Goal: Find specific page/section

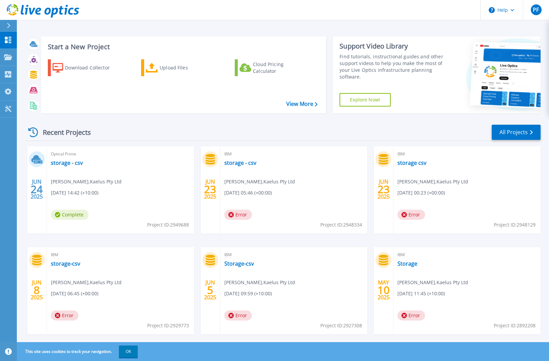
click at [7, 25] on icon at bounding box center [9, 25] width 4 height 5
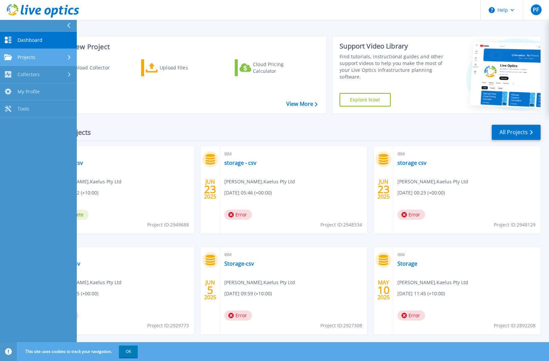
click at [17, 52] on link "Projects Projects" at bounding box center [38, 57] width 77 height 17
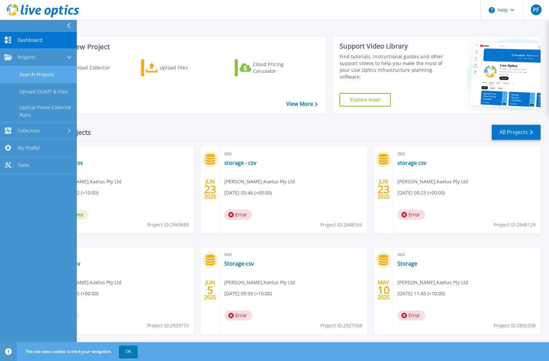
click at [42, 74] on link "Search Projects" at bounding box center [38, 74] width 77 height 17
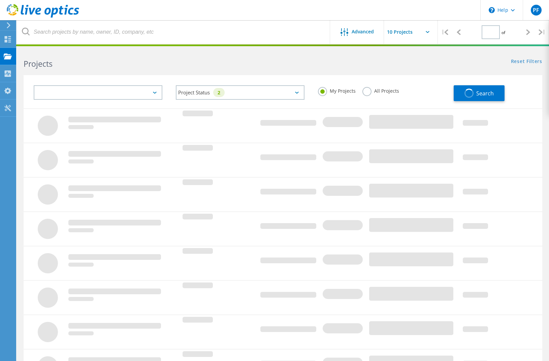
type input "1"
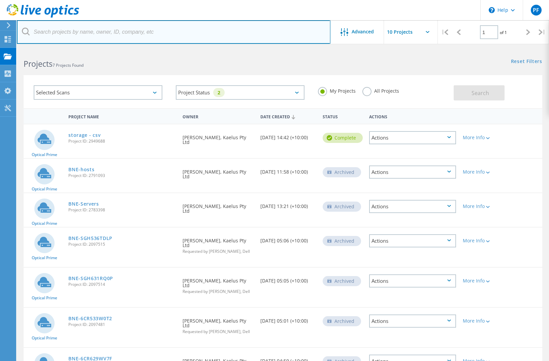
click at [263, 39] on input "text" at bounding box center [174, 32] width 314 height 24
